Goal: Transaction & Acquisition: Purchase product/service

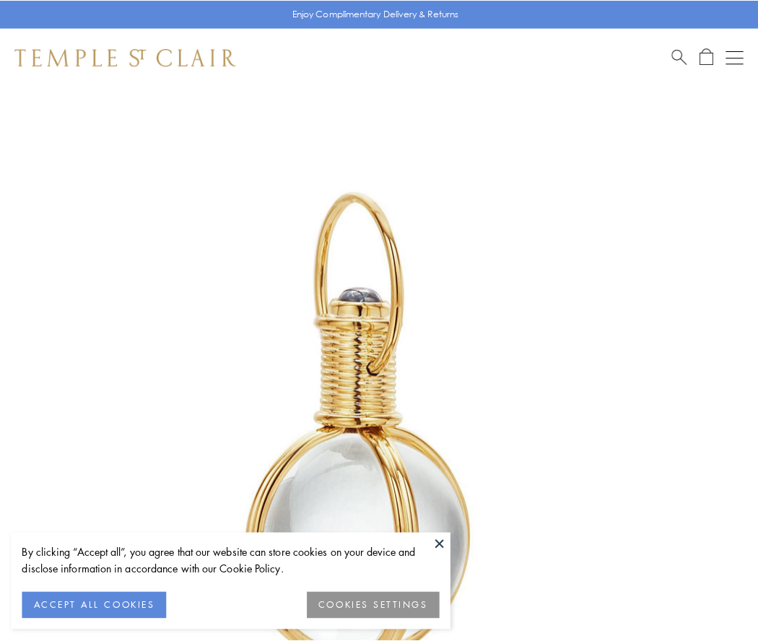
scroll to position [377, 0]
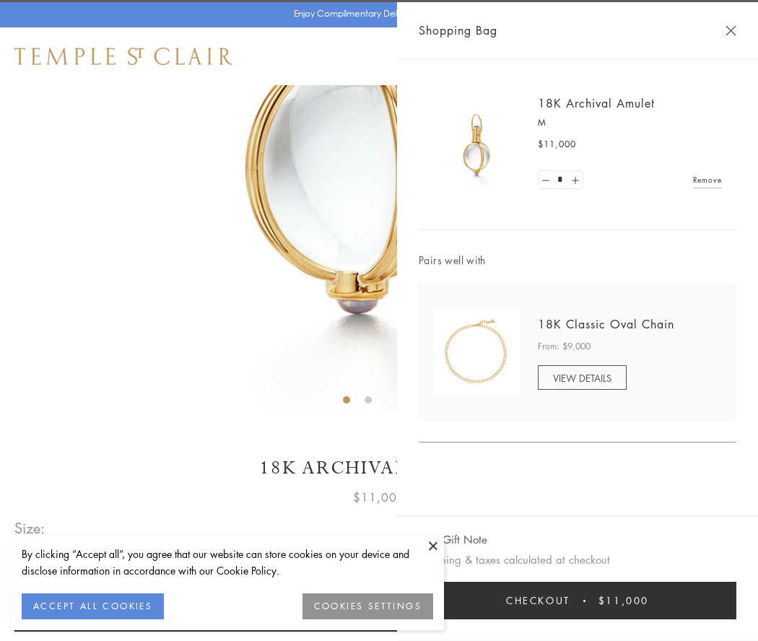
click at [578, 601] on button "Checkout $11,000" at bounding box center [578, 601] width 318 height 38
